Goal: Book appointment/travel/reservation

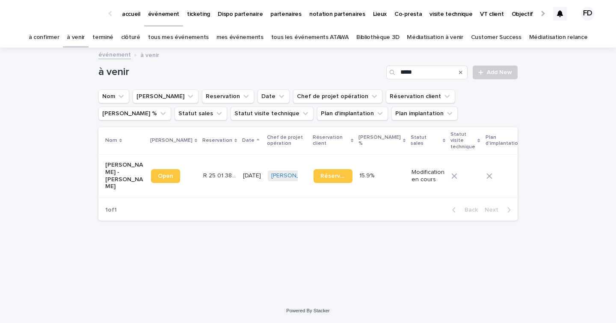
click at [326, 34] on link "tous les événements ATAWA" at bounding box center [309, 37] width 77 height 20
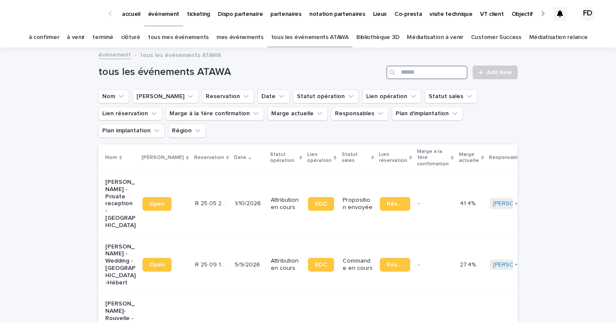
click at [428, 71] on input "Search" at bounding box center [427, 72] width 81 height 14
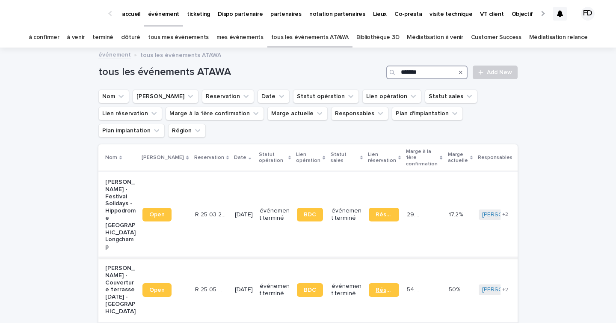
type input "*******"
click at [376, 287] on span "Réservation" at bounding box center [384, 290] width 17 height 6
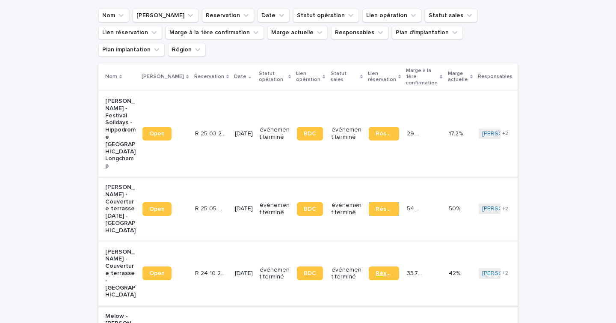
scroll to position [95, 0]
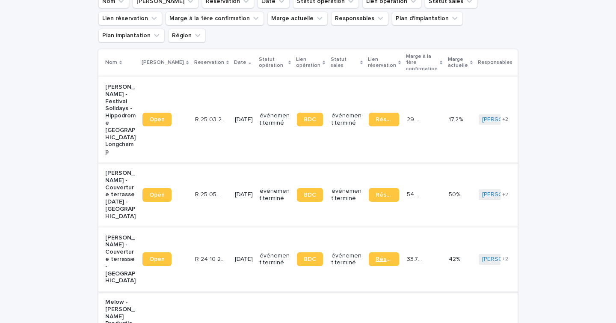
click at [376, 256] on span "Réservation" at bounding box center [384, 259] width 17 height 6
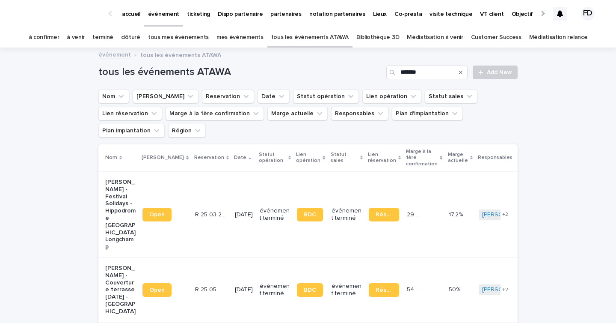
click at [58, 36] on link "à confirmer" at bounding box center [44, 37] width 31 height 20
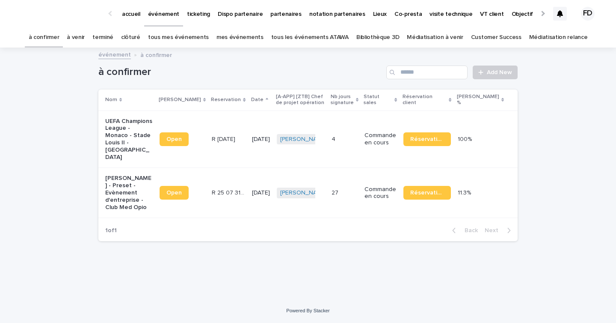
click at [85, 36] on link "à venir" at bounding box center [76, 37] width 18 height 20
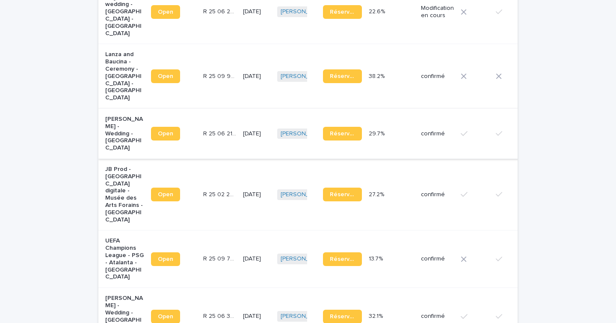
scroll to position [441, 0]
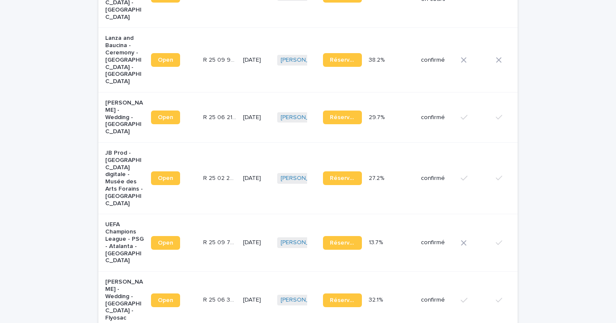
click at [210, 237] on p "R 25 09 700" at bounding box center [220, 241] width 35 height 9
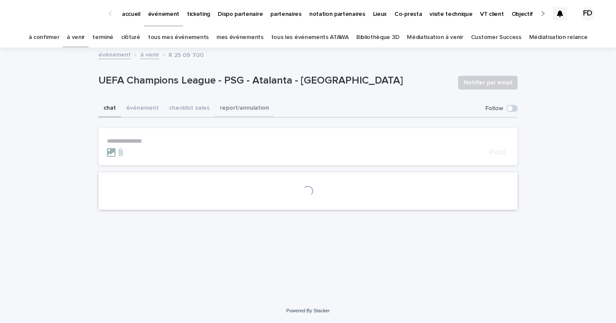
click at [138, 115] on button "événement" at bounding box center [142, 109] width 43 height 18
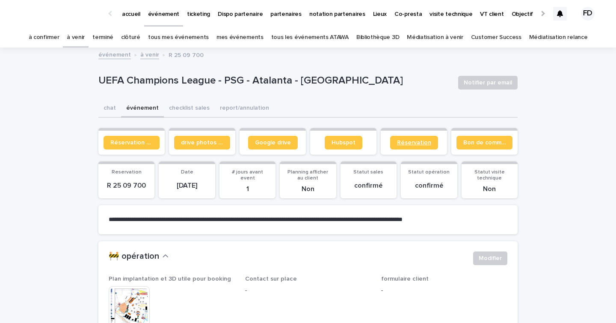
click at [425, 148] on link "Réservation" at bounding box center [414, 143] width 48 height 14
